Goal: Task Accomplishment & Management: Complete application form

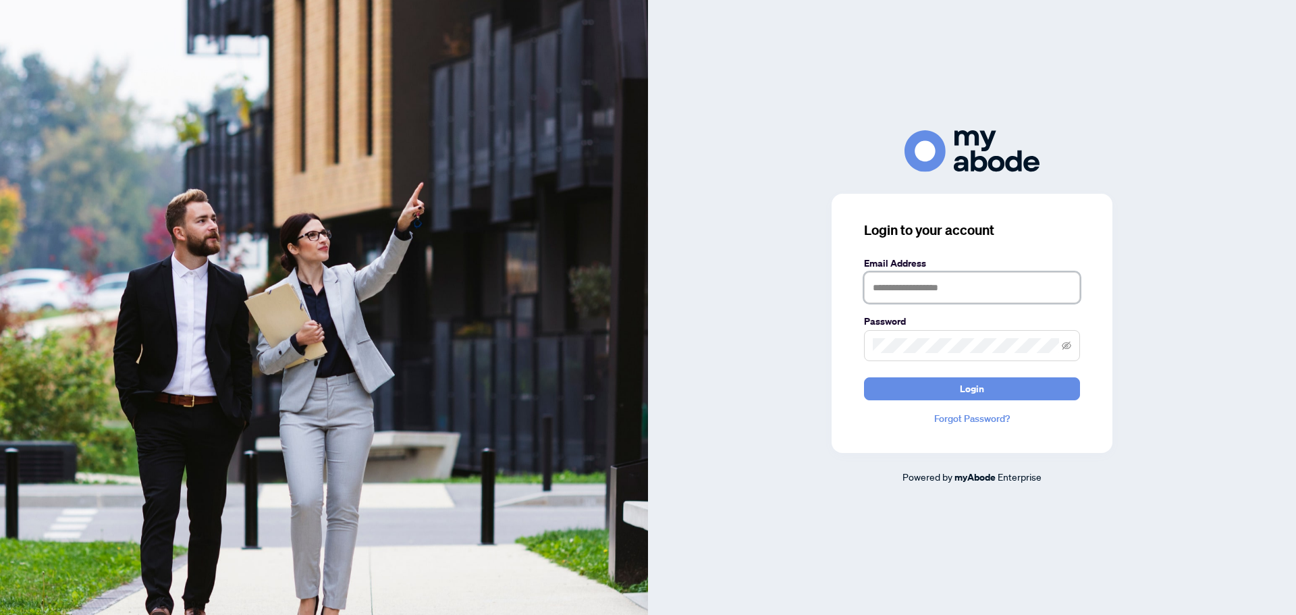
click at [953, 293] on input "text" at bounding box center [972, 287] width 216 height 31
type input "**********"
click at [864, 377] on button "Login" at bounding box center [972, 388] width 216 height 23
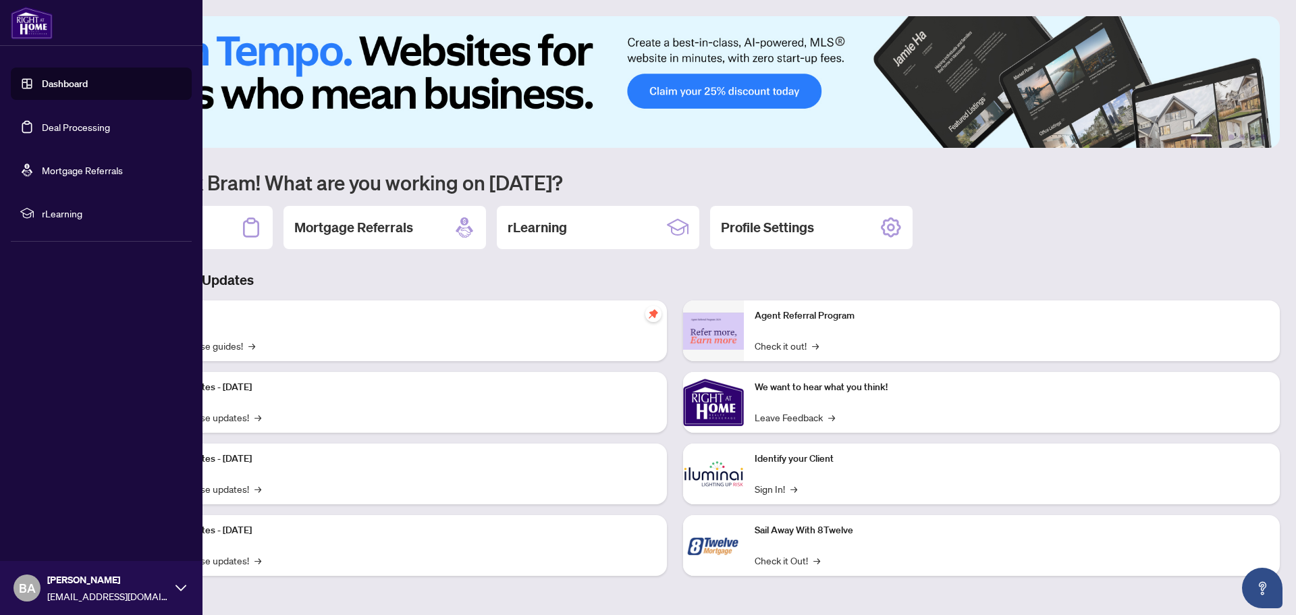
click at [83, 133] on link "Deal Processing" at bounding box center [76, 127] width 68 height 12
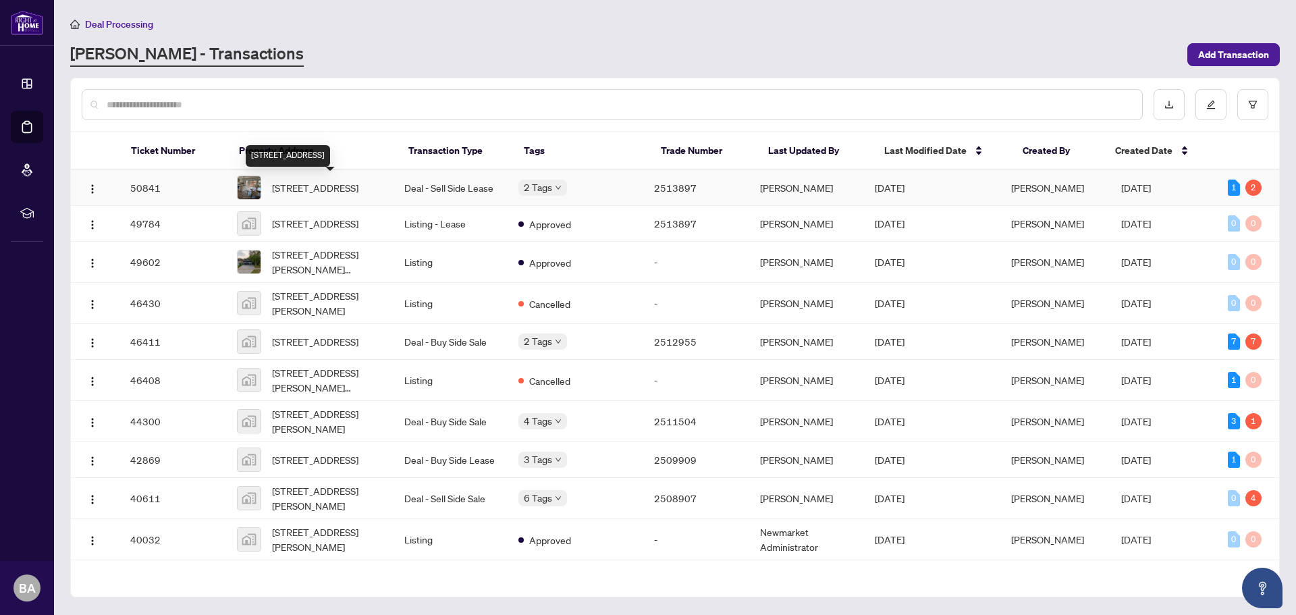
click at [325, 189] on span "583 Willowick Dr, Newmarket, Ontario L3X 2A6, Canada" at bounding box center [315, 187] width 86 height 15
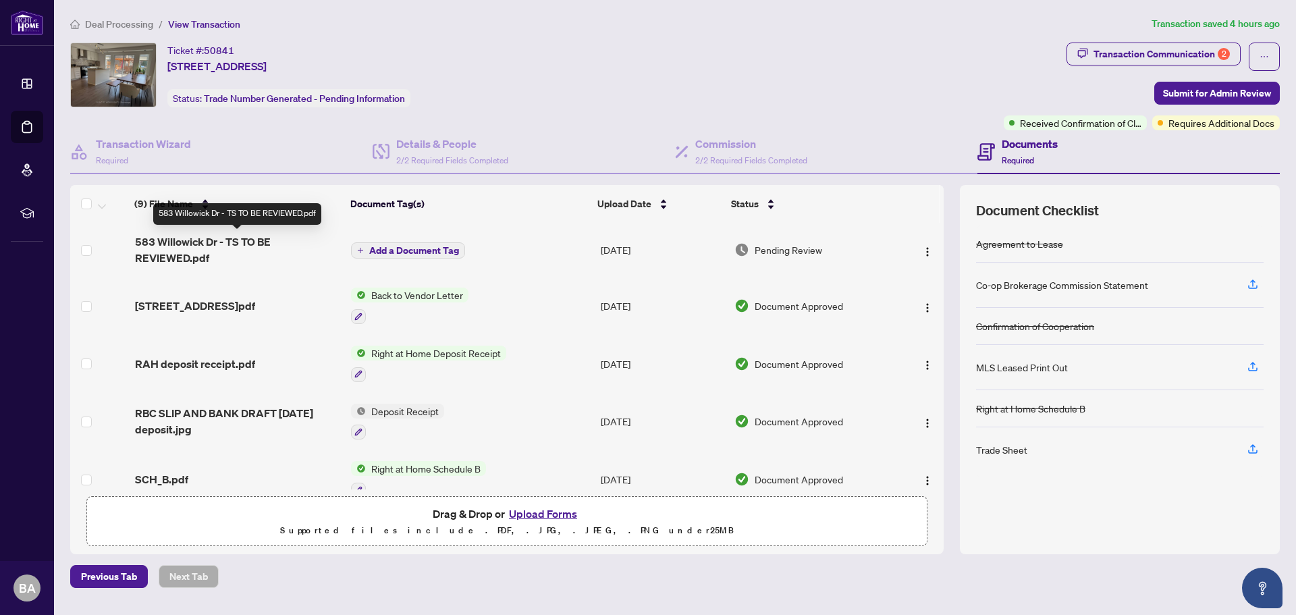
click at [182, 242] on span "583 Willowick Dr - TS TO BE REVIEWED.pdf" at bounding box center [238, 250] width 206 height 32
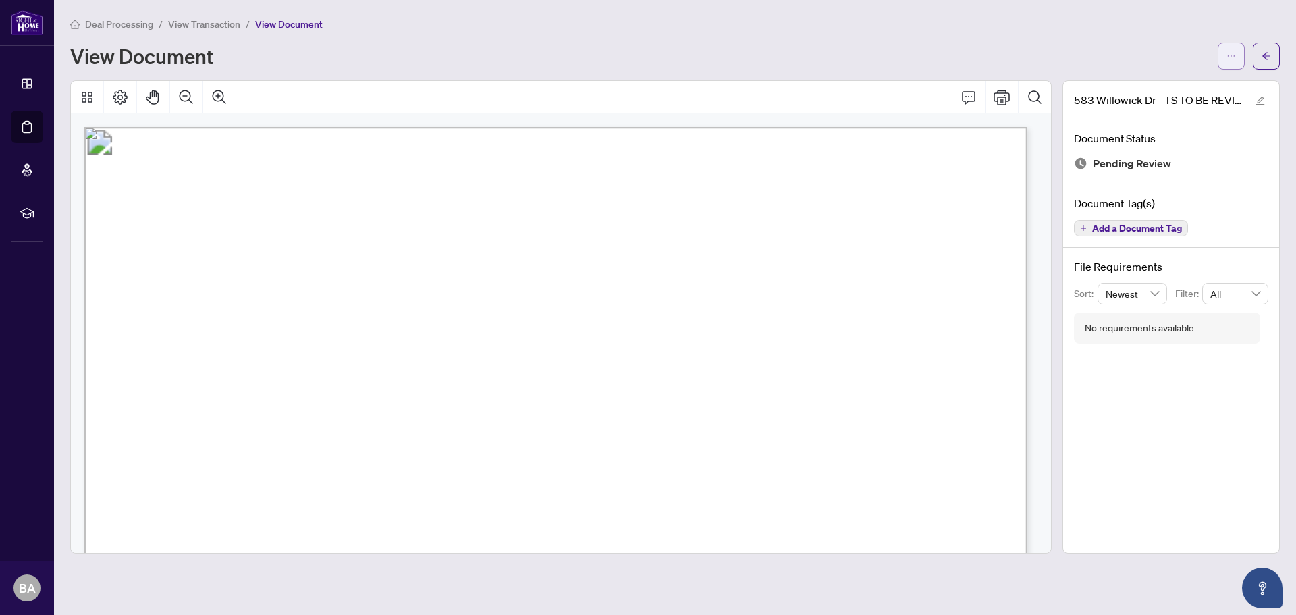
click at [1226, 61] on span "button" at bounding box center [1230, 56] width 9 height 22
click at [1167, 84] on span "Download" at bounding box center [1182, 85] width 103 height 15
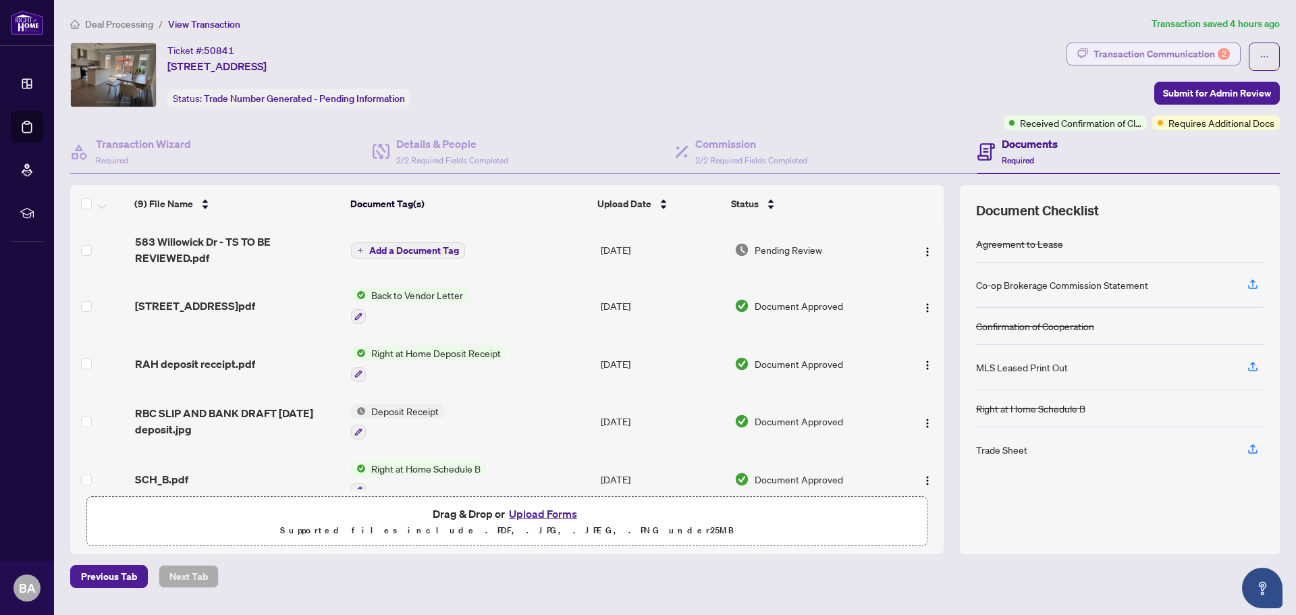
click at [1180, 51] on div "Transaction Communication 2" at bounding box center [1161, 54] width 136 height 22
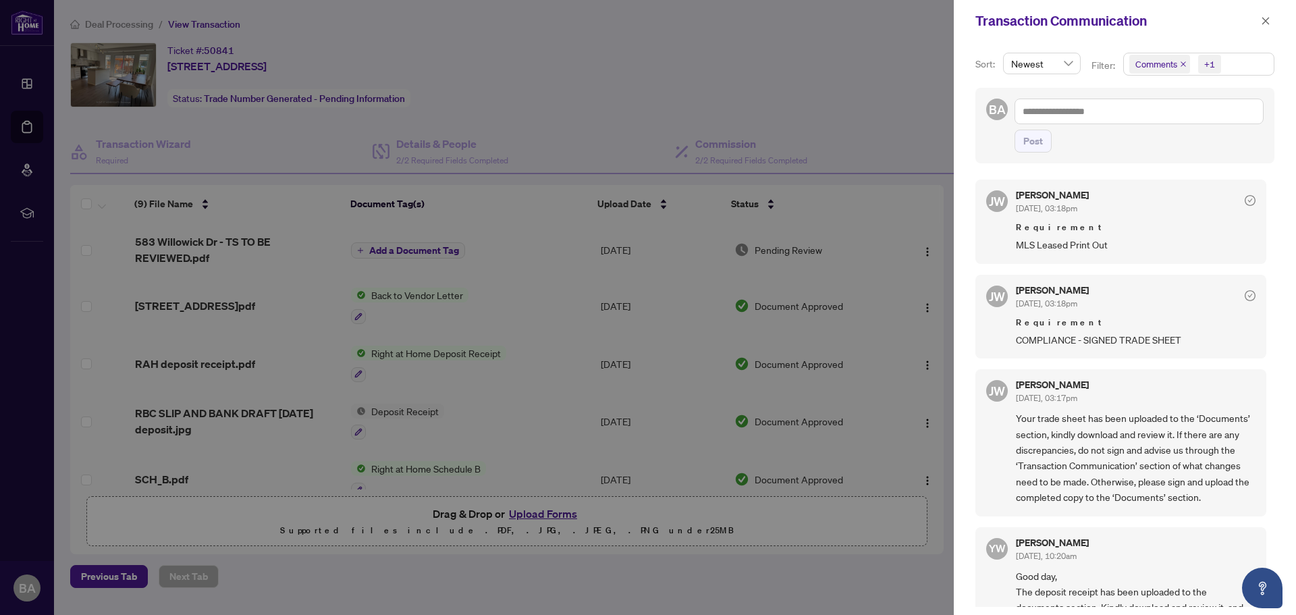
drag, startPoint x: 832, startPoint y: 88, endPoint x: 877, endPoint y: 59, distance: 52.8
click at [832, 88] on div at bounding box center [648, 307] width 1296 height 615
click at [903, 65] on div at bounding box center [648, 307] width 1296 height 615
click at [1263, 22] on icon "close" at bounding box center [1265, 20] width 9 height 9
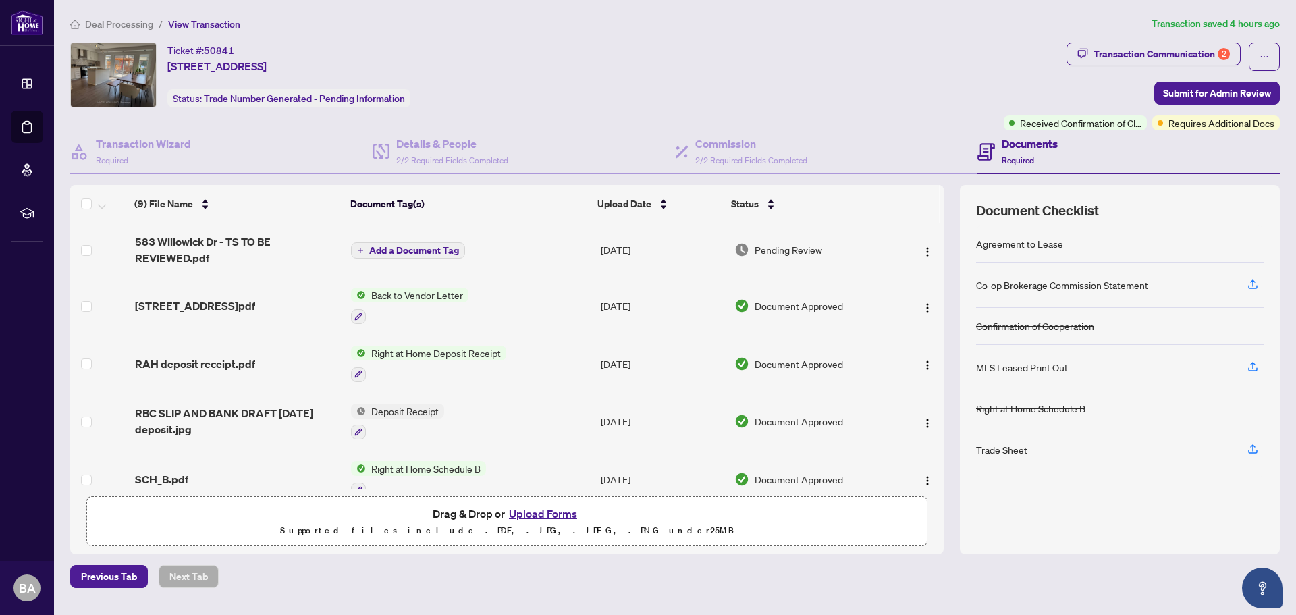
click at [541, 516] on button "Upload Forms" at bounding box center [543, 514] width 76 height 18
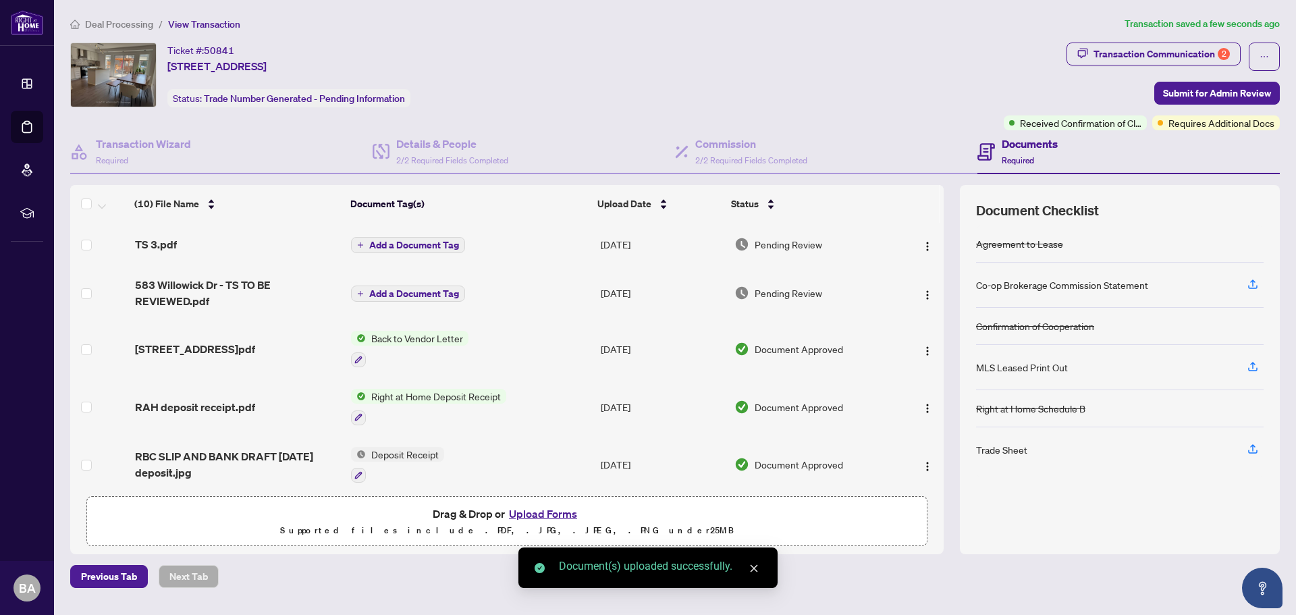
click at [390, 240] on span "Add a Document Tag" at bounding box center [414, 244] width 90 height 9
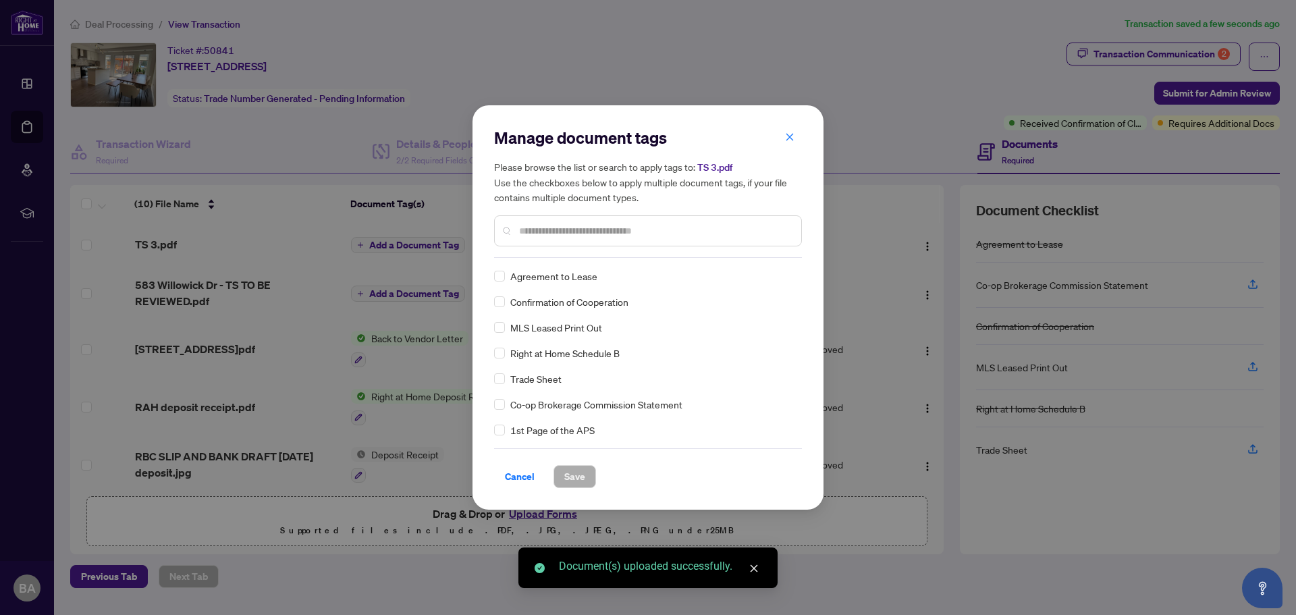
click at [534, 258] on div "Manage document tags Please browse the list or search to apply tags to: TS 3.pd…" at bounding box center [648, 307] width 308 height 361
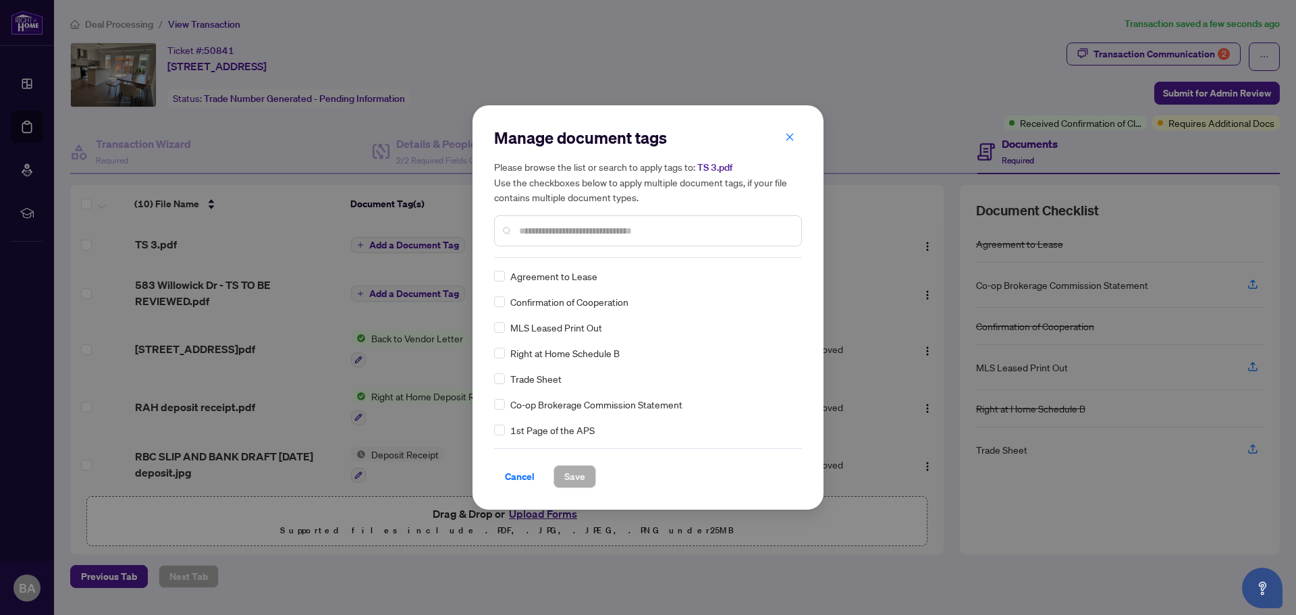
click at [534, 231] on input "text" at bounding box center [654, 230] width 271 height 15
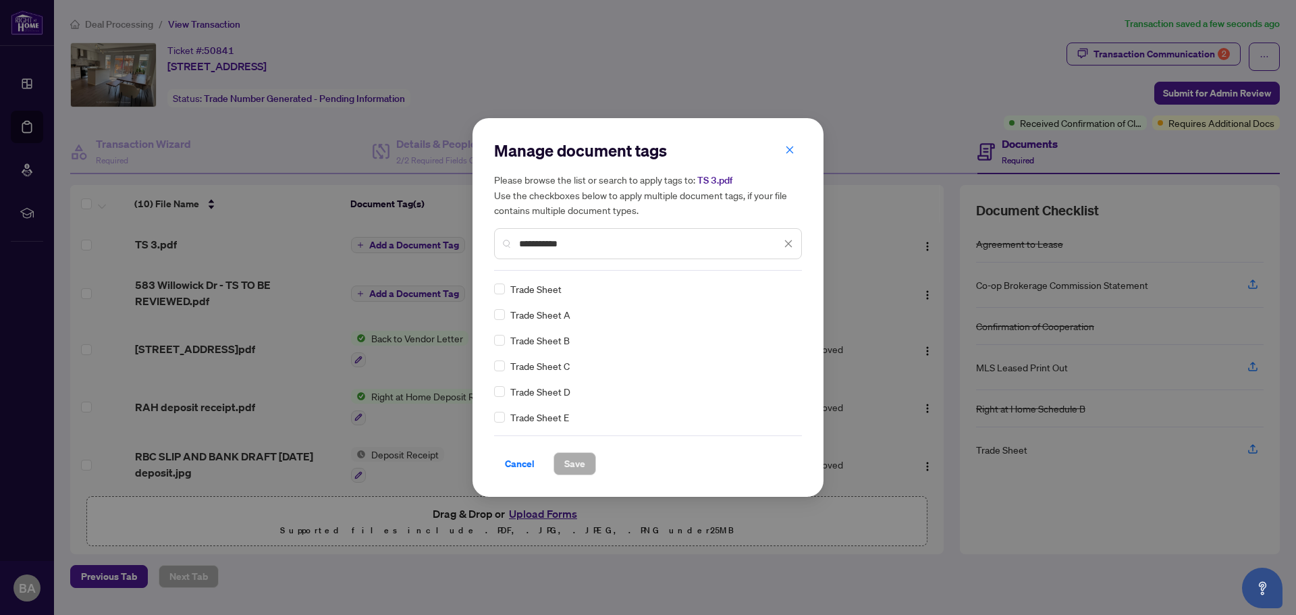
type input "**********"
click at [505, 291] on div "Trade Sheet" at bounding box center [644, 288] width 300 height 15
click at [575, 466] on span "Save" at bounding box center [574, 464] width 21 height 22
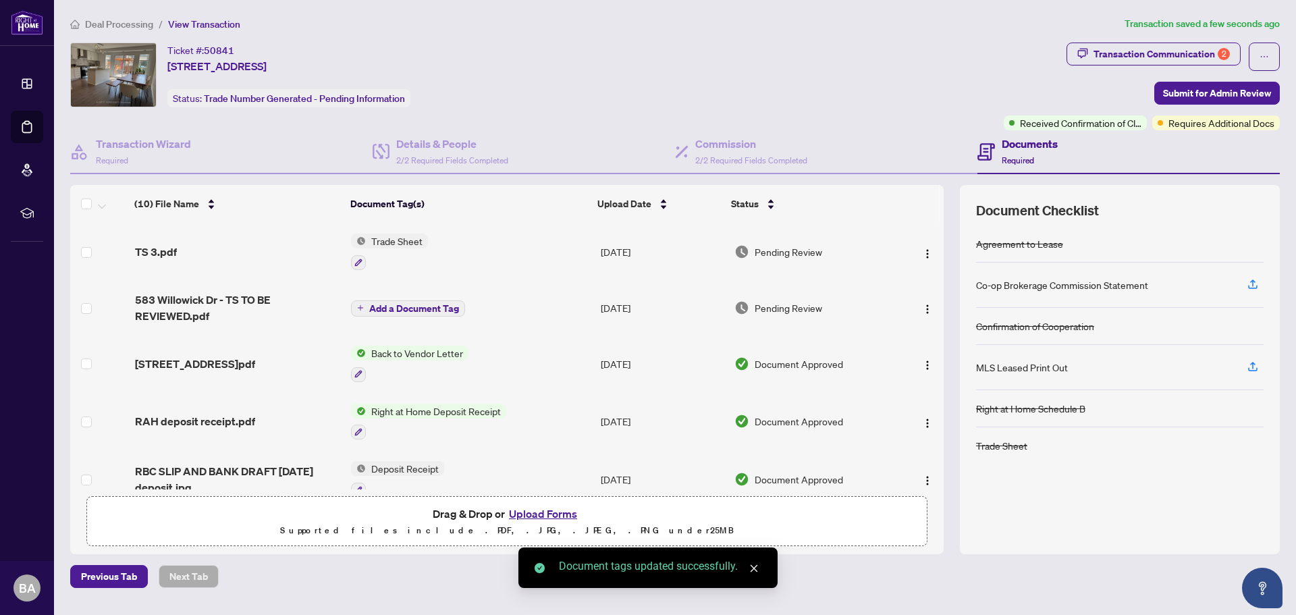
click at [533, 510] on button "Upload Forms" at bounding box center [543, 514] width 76 height 18
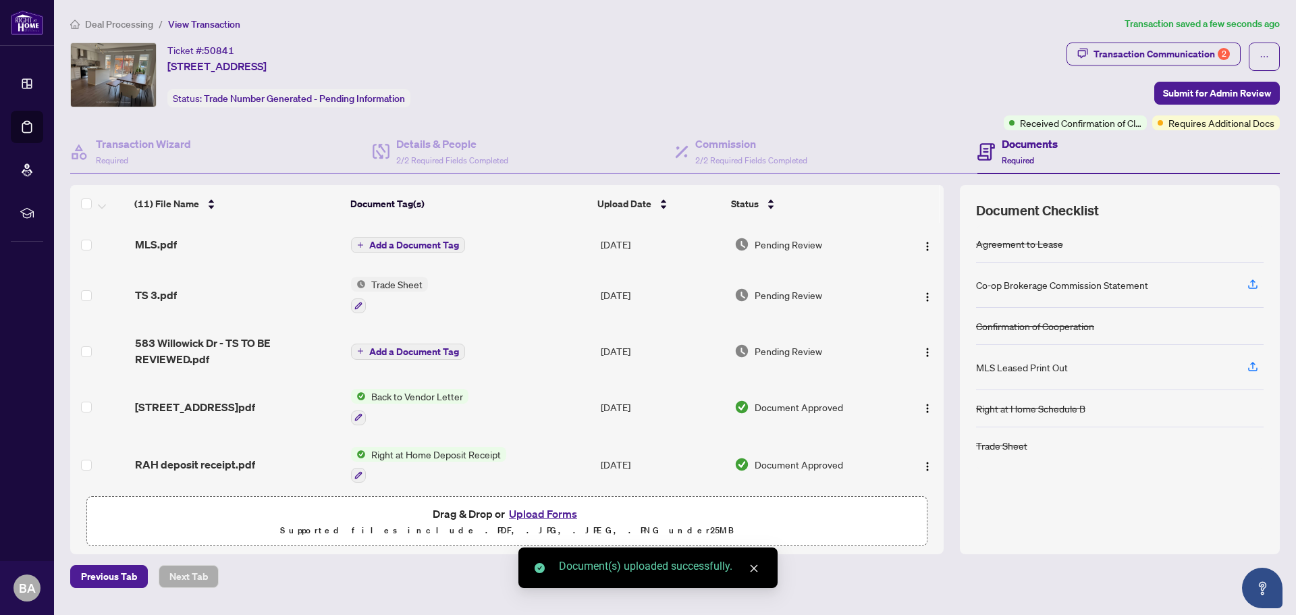
click at [416, 247] on span "Add a Document Tag" at bounding box center [414, 244] width 90 height 9
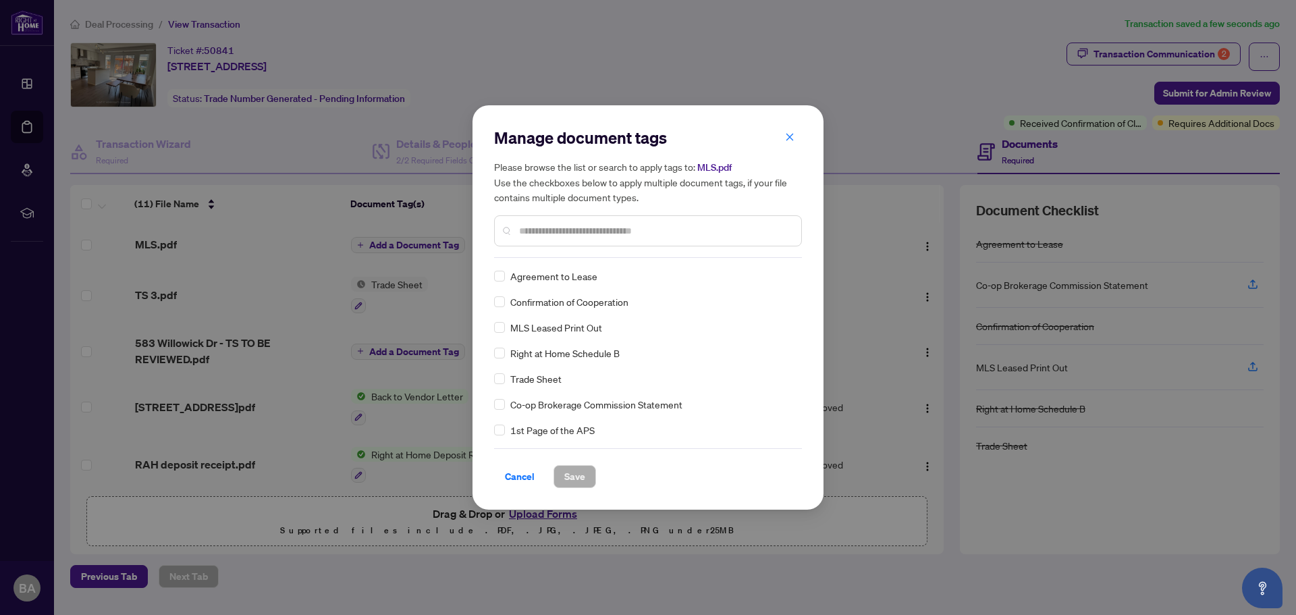
click at [568, 224] on input "text" at bounding box center [654, 230] width 271 height 15
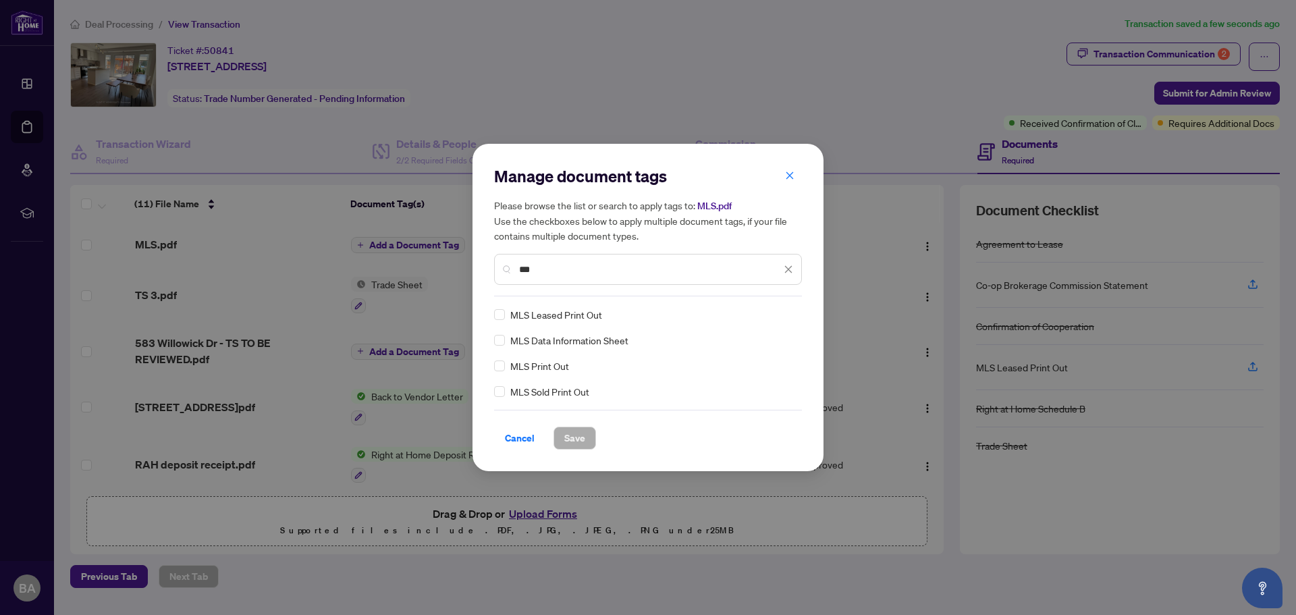
type input "***"
click at [582, 434] on span "Save" at bounding box center [574, 438] width 21 height 22
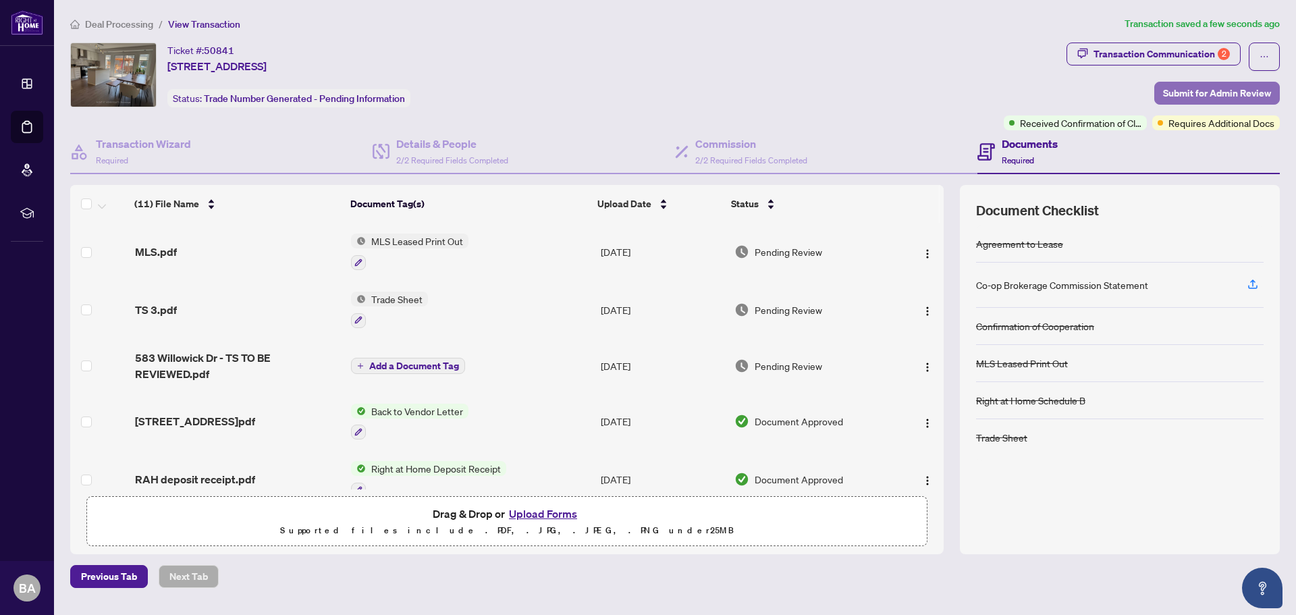
click at [1251, 93] on span "Submit for Admin Review" at bounding box center [1217, 93] width 108 height 22
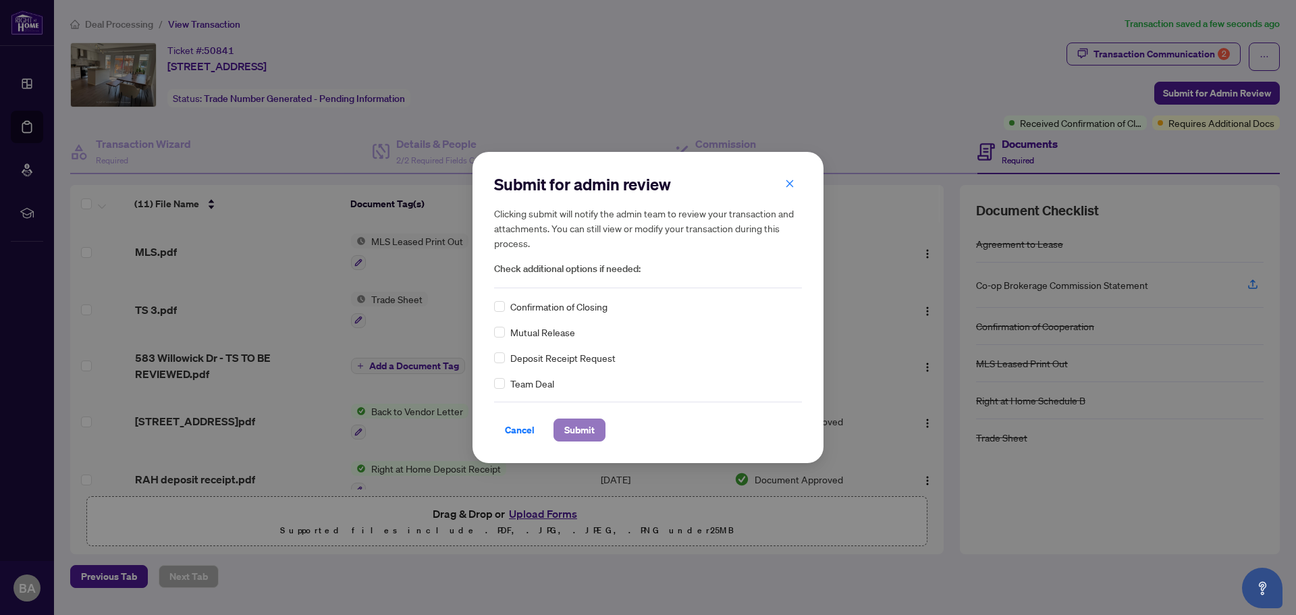
click at [582, 435] on span "Submit" at bounding box center [579, 430] width 30 height 22
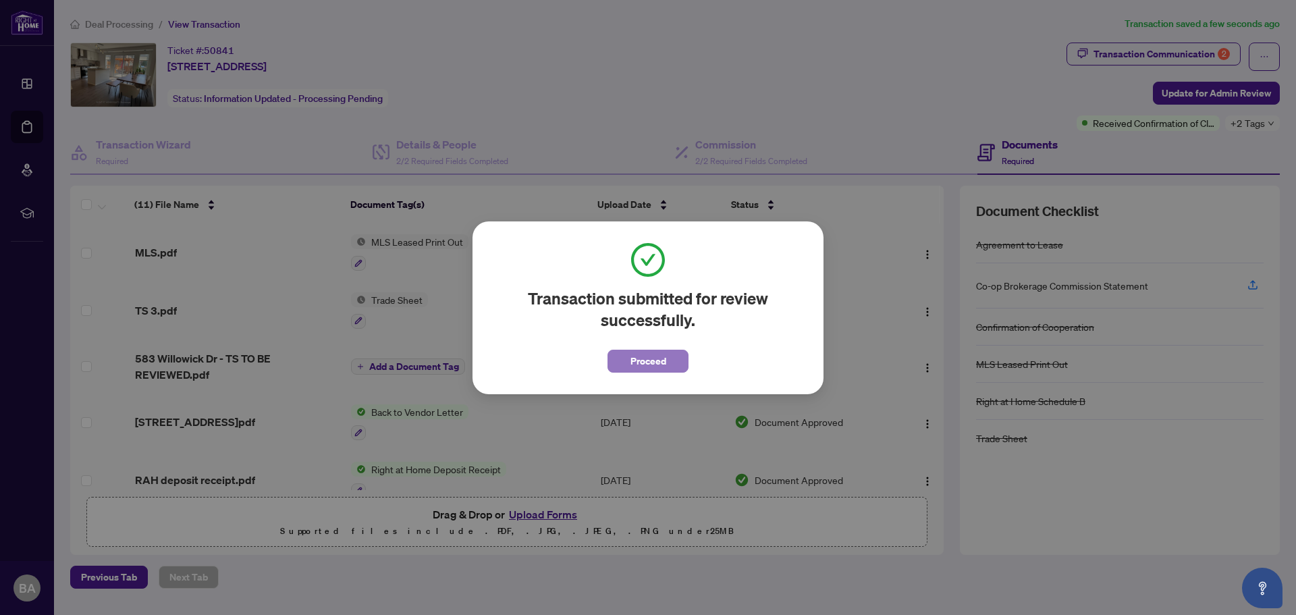
click at [659, 365] on span "Proceed" at bounding box center [648, 361] width 36 height 22
